Goal: Find contact information: Obtain details needed to contact an individual or organization

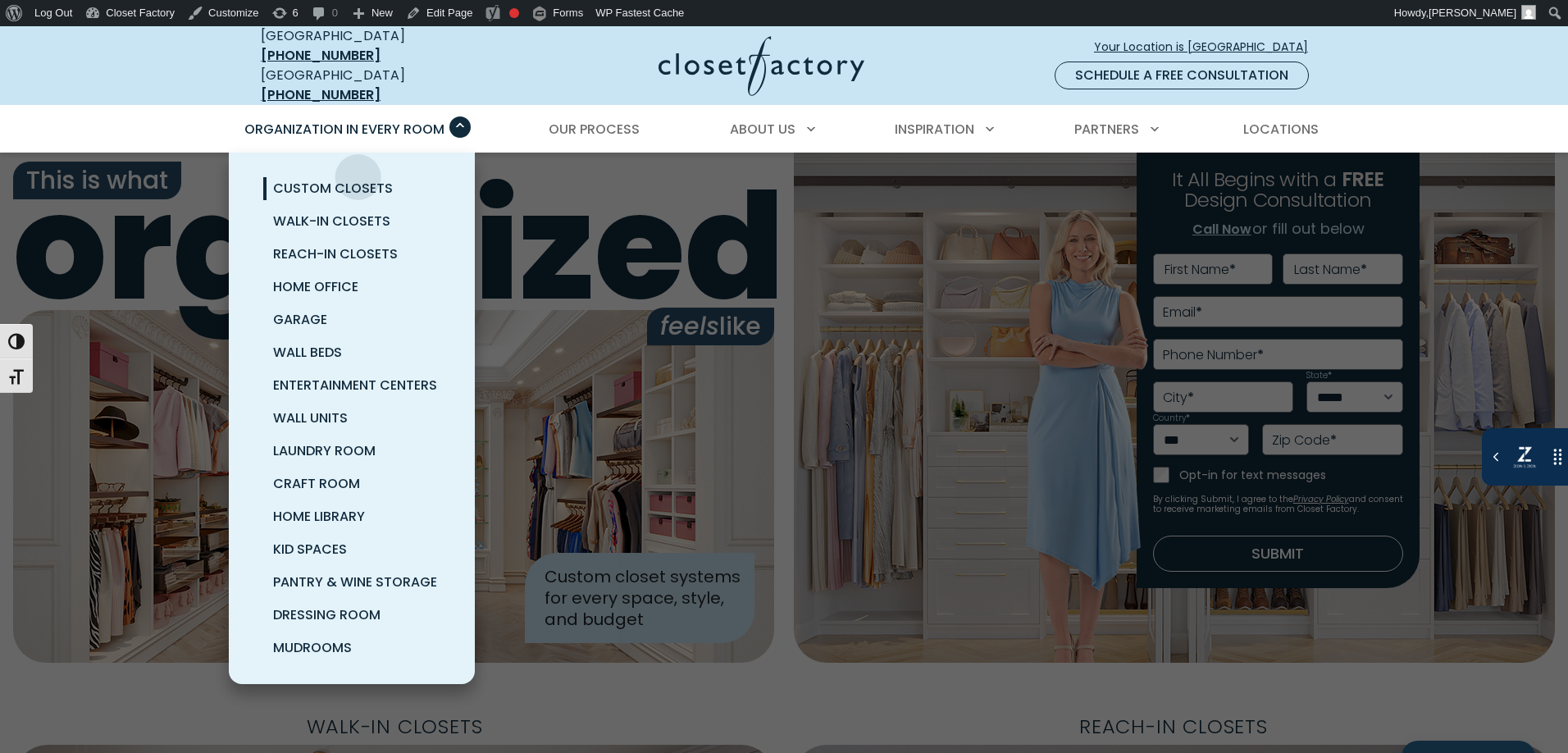
click at [355, 179] on span "Custom Closets" at bounding box center [333, 188] width 120 height 19
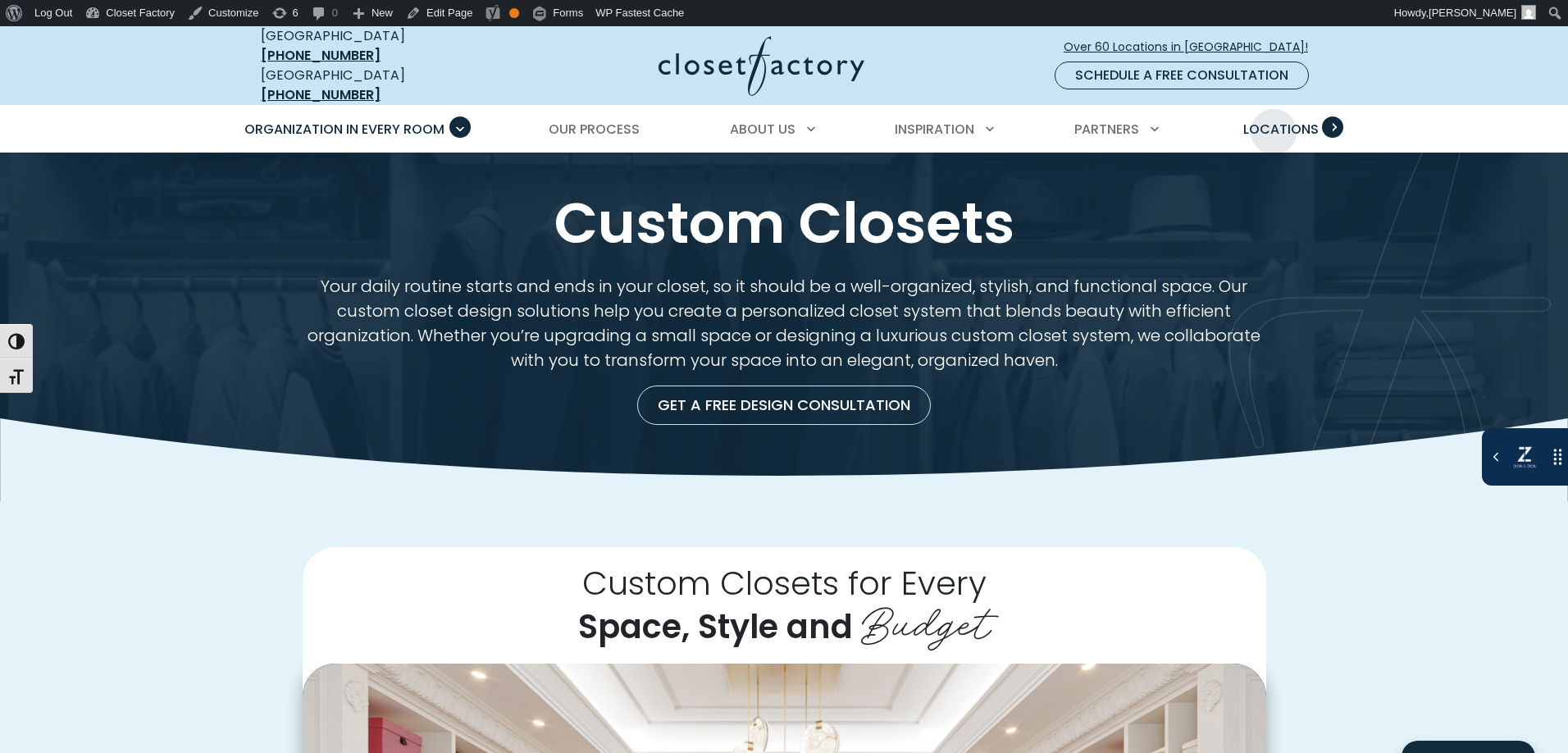
click at [1275, 120] on span "Locations" at bounding box center [1281, 129] width 76 height 19
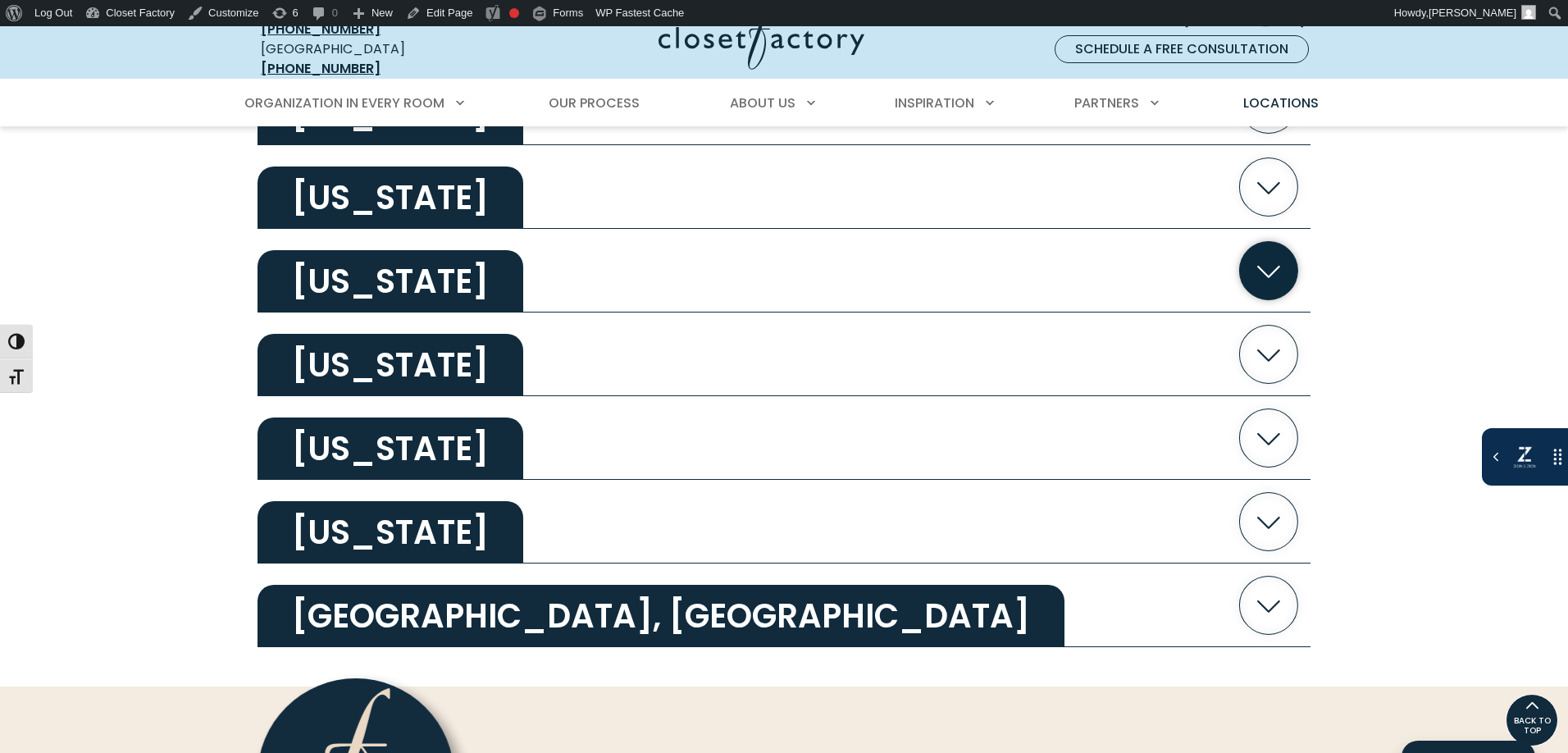
scroll to position [3145, 0]
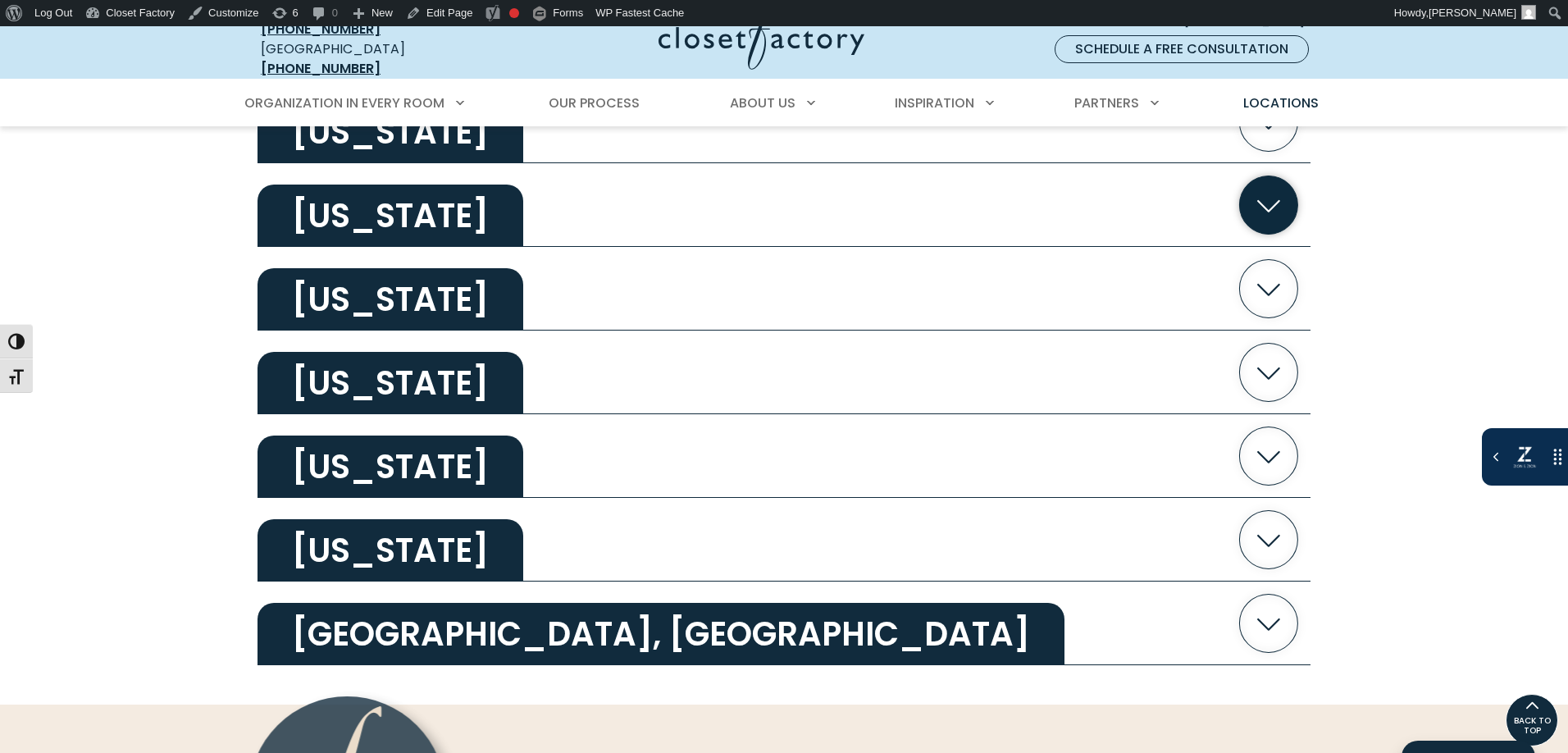
click at [565, 223] on button "[US_STATE]" at bounding box center [783, 205] width 1053 height 84
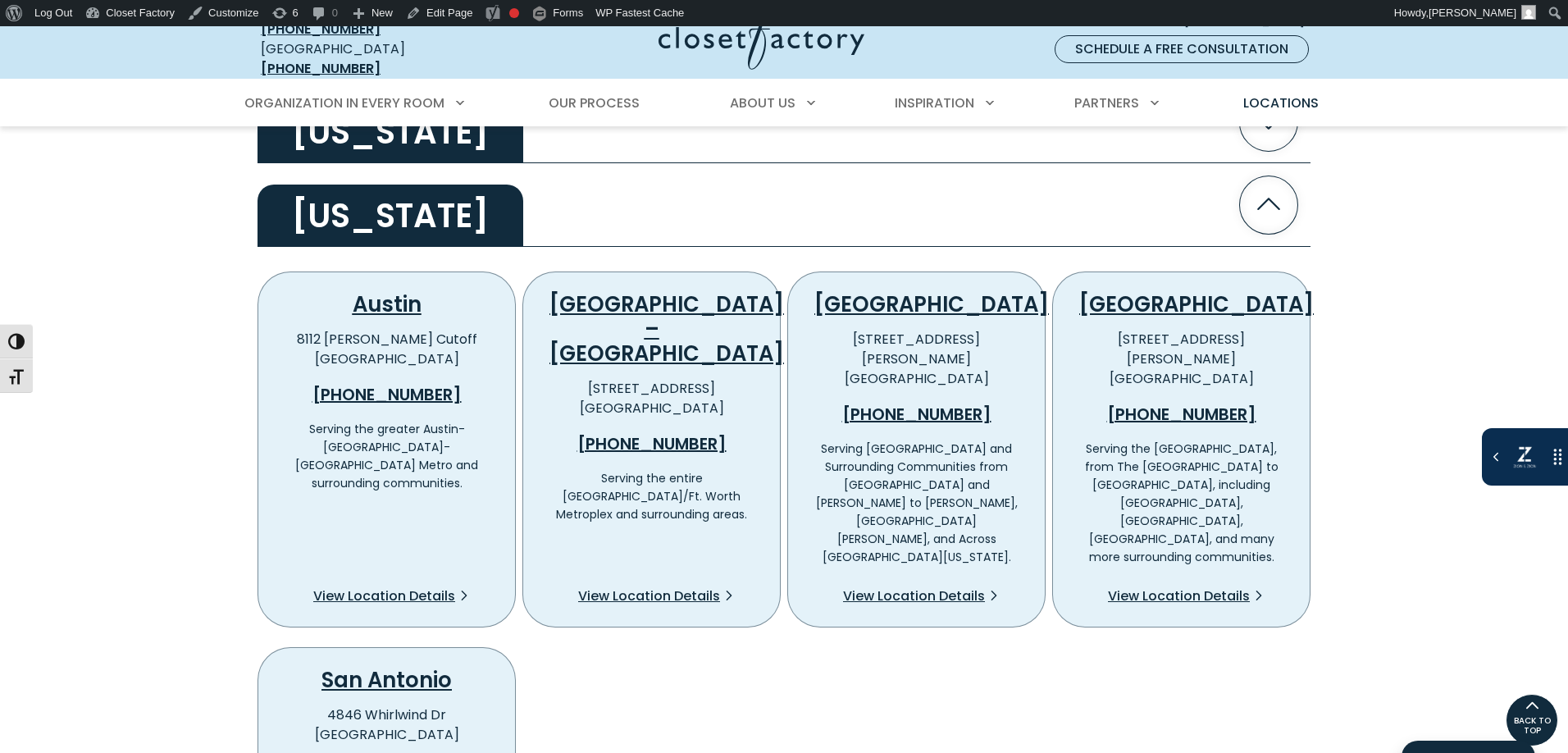
click at [644, 275] on div "[GEOGRAPHIC_DATA] – [GEOGRAPHIC_DATA] [STREET_ADDRESS] [PHONE_NUMBER] Serving t…" at bounding box center [652, 449] width 258 height 356
click at [643, 295] on link "[GEOGRAPHIC_DATA] – [GEOGRAPHIC_DATA]" at bounding box center [667, 329] width 235 height 79
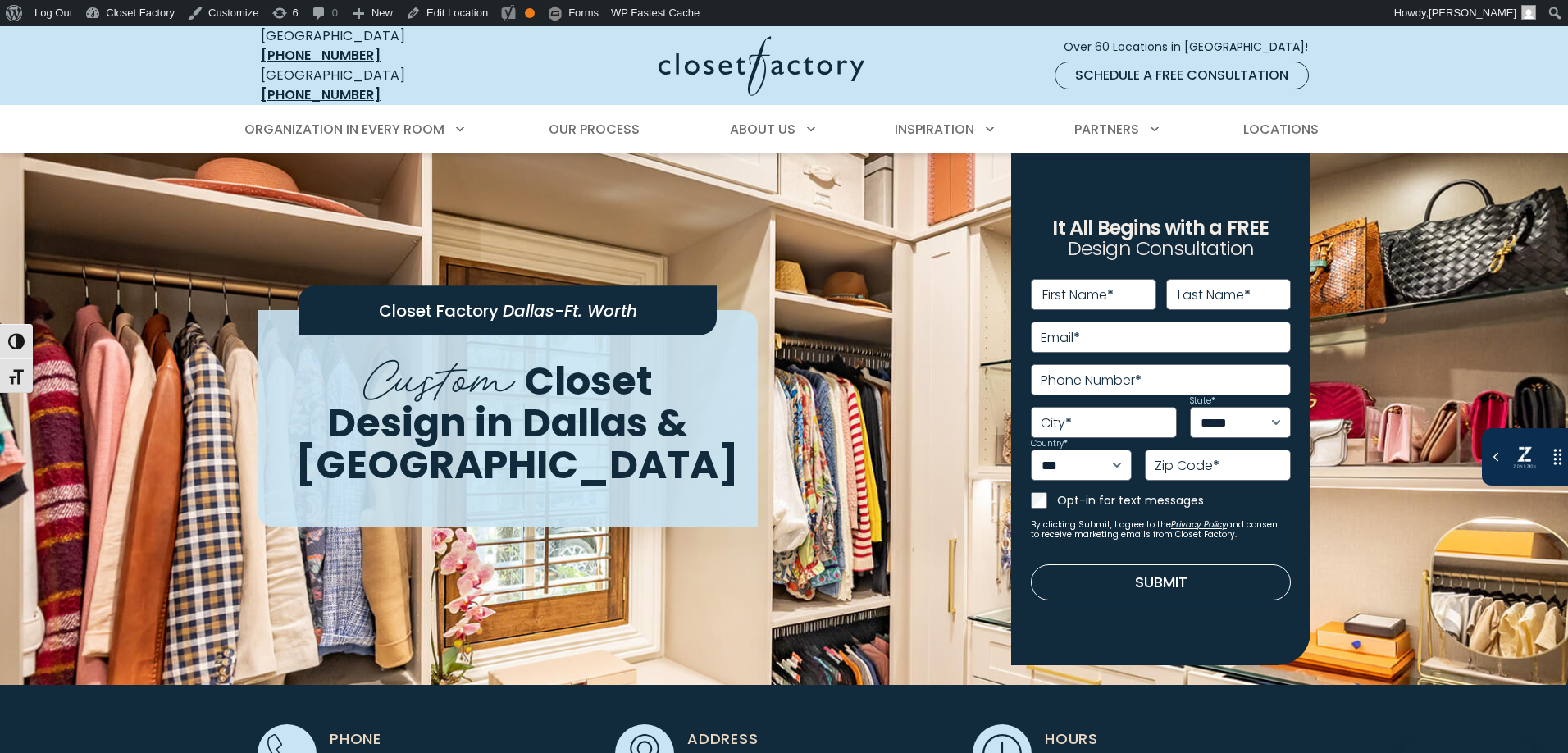
click at [1089, 374] on label "Phone Number *" at bounding box center [1091, 380] width 101 height 13
click at [1089, 365] on input "Phone Number *" at bounding box center [1161, 379] width 260 height 31
type input "**********"
click at [107, 14] on link "Closet Factory" at bounding box center [130, 13] width 102 height 27
